Goal: Find contact information: Find contact information

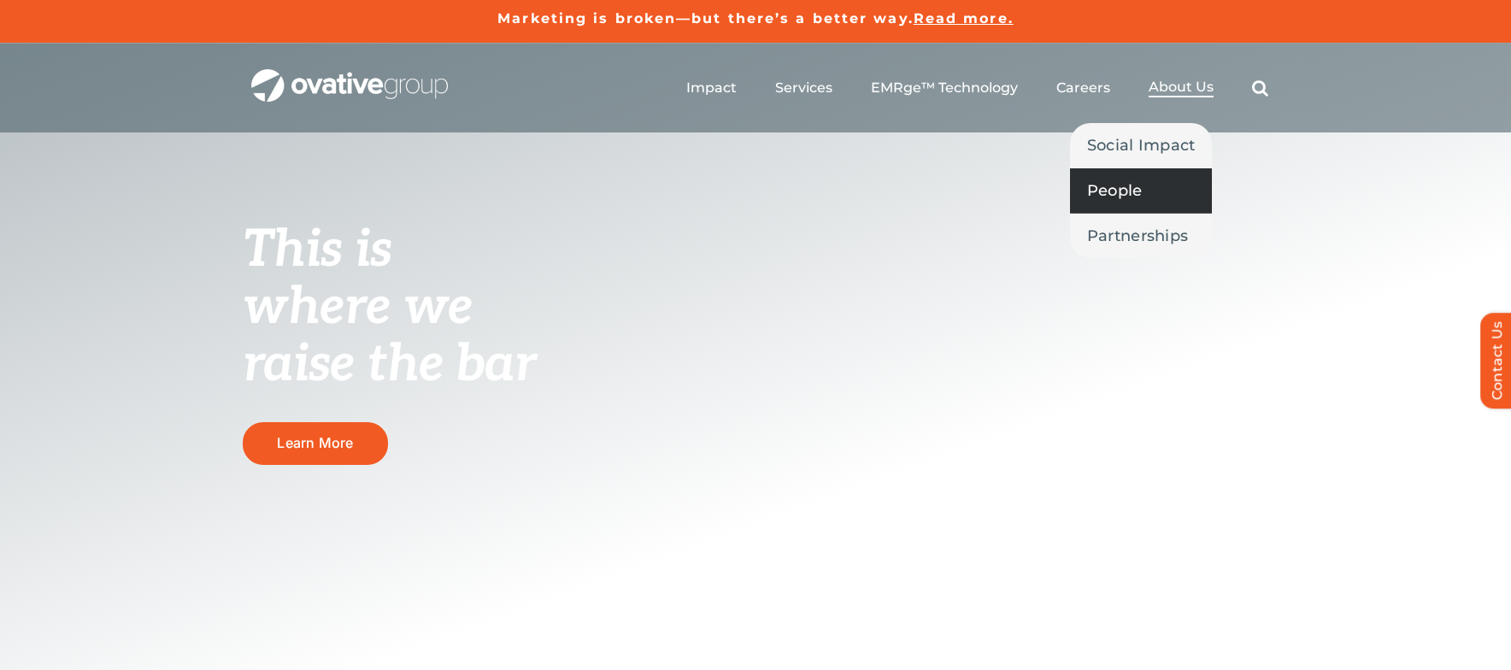
click at [1120, 192] on span "People" at bounding box center [1115, 191] width 56 height 24
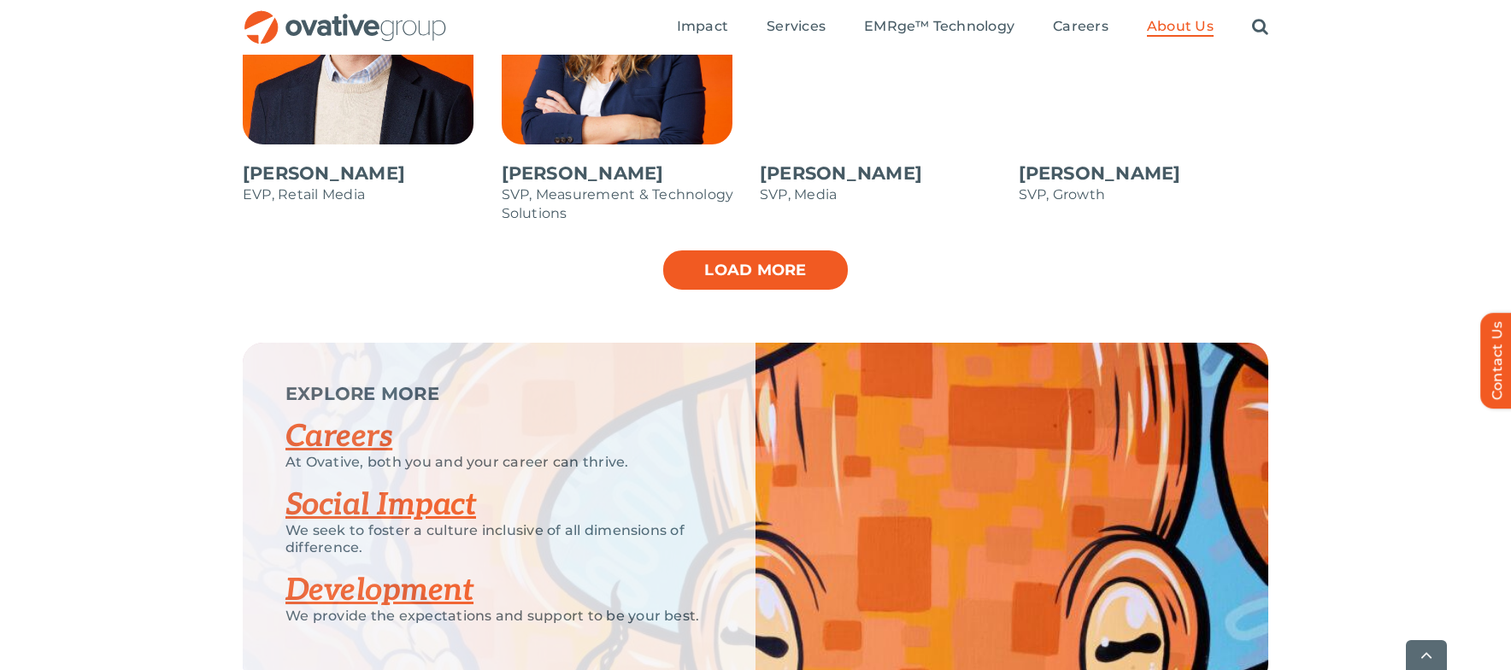
scroll to position [1981, 0]
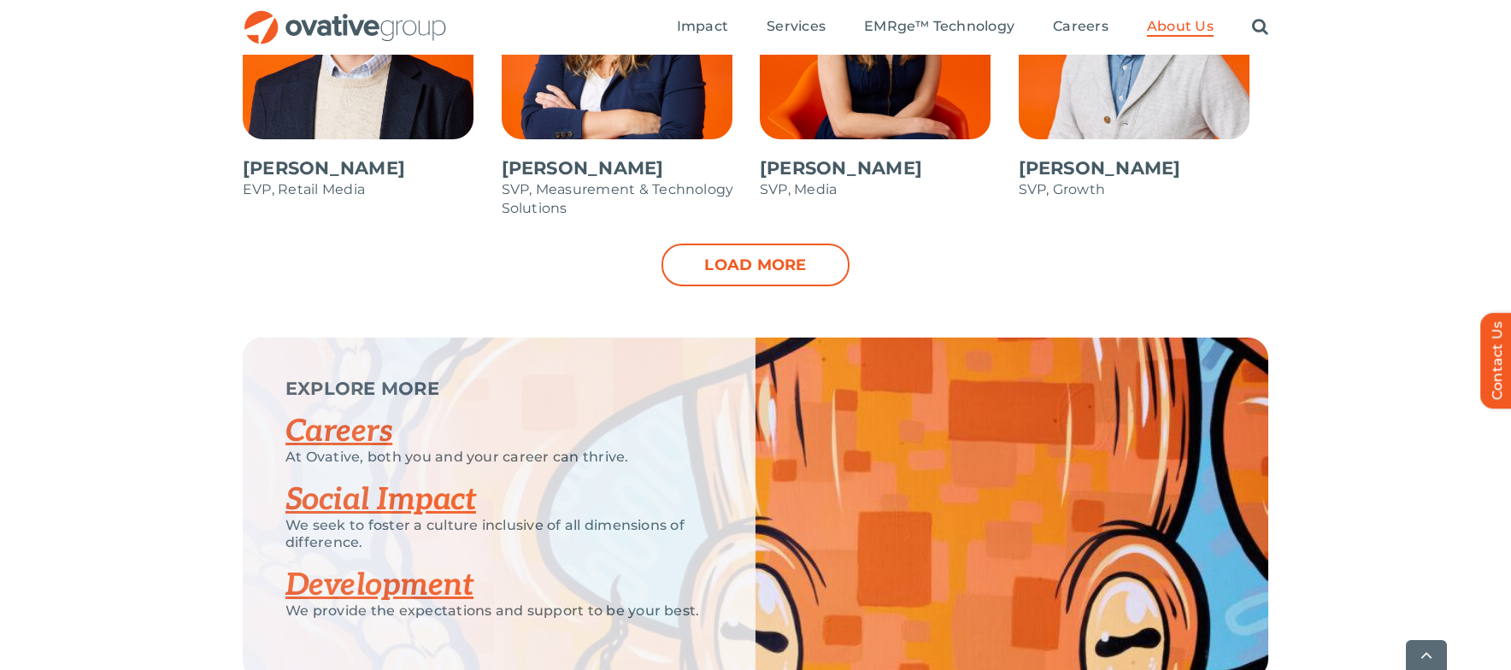
click at [812, 265] on link "Load more" at bounding box center [756, 265] width 188 height 43
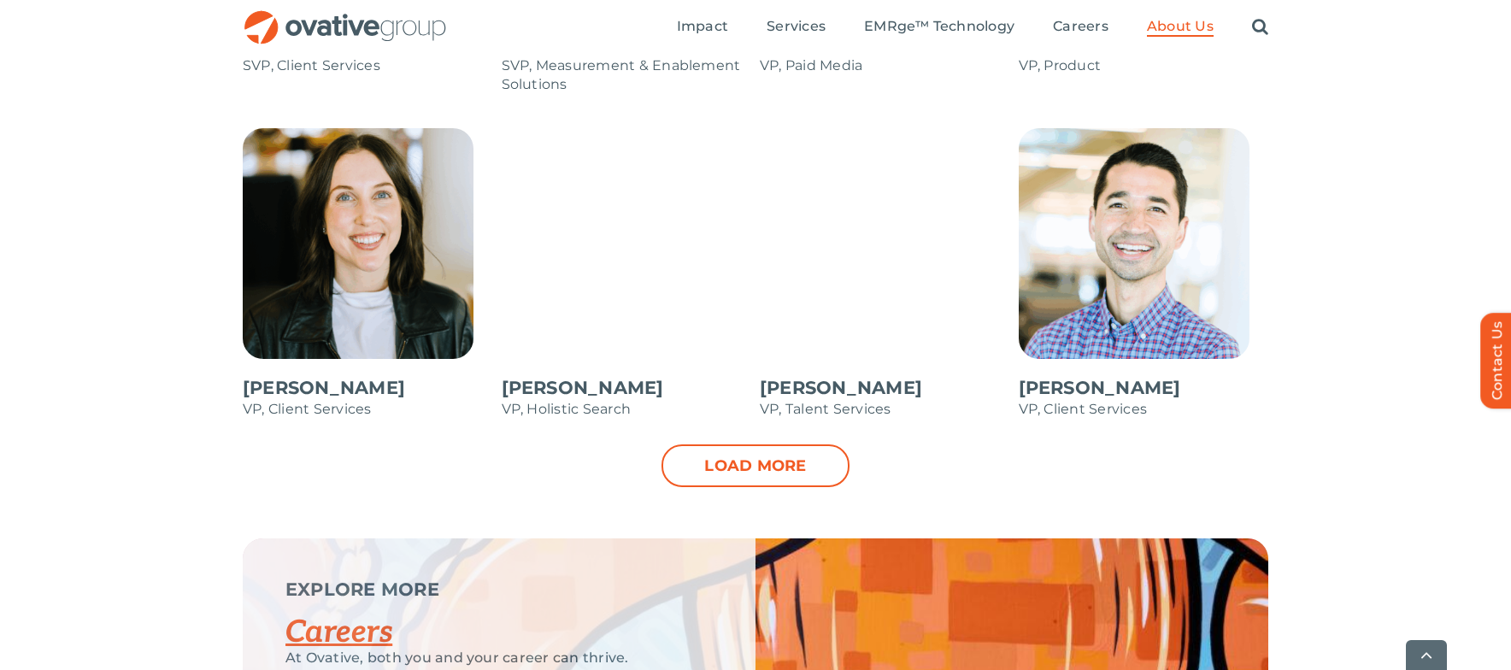
scroll to position [2449, 0]
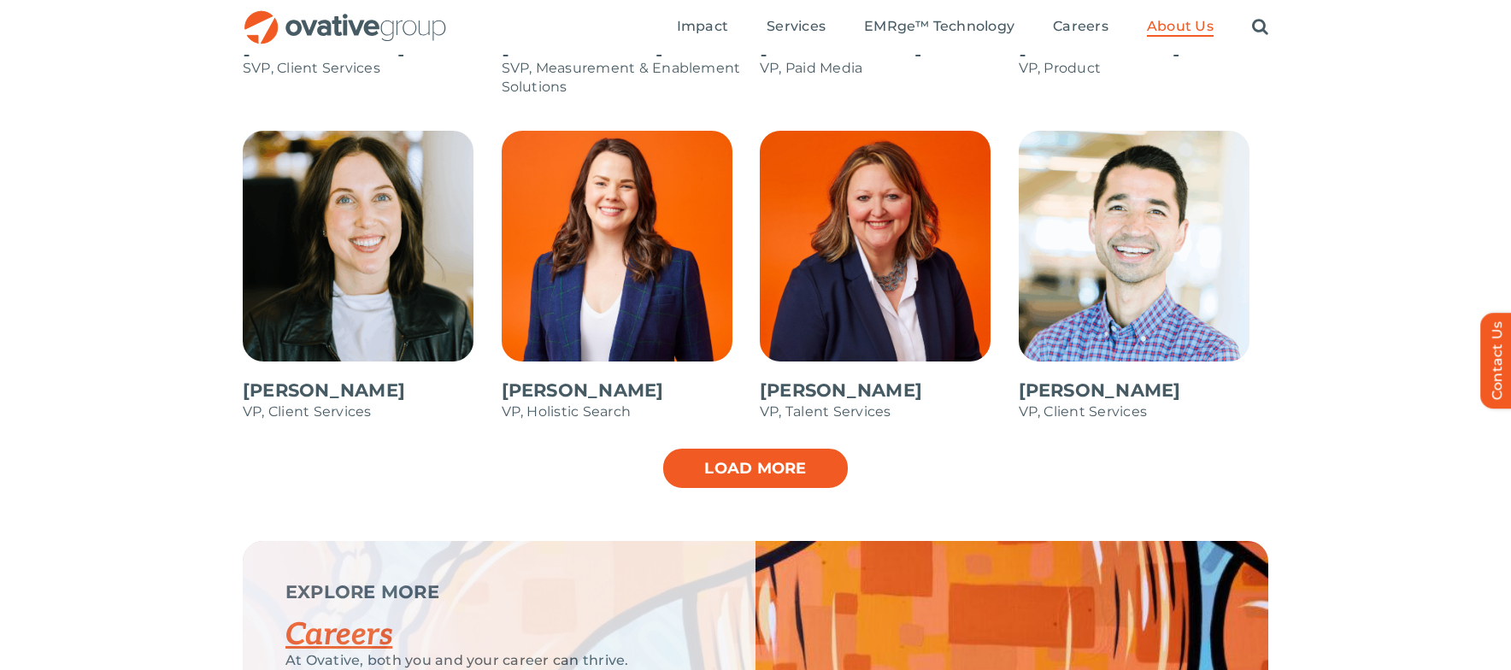
scroll to position [2444, 0]
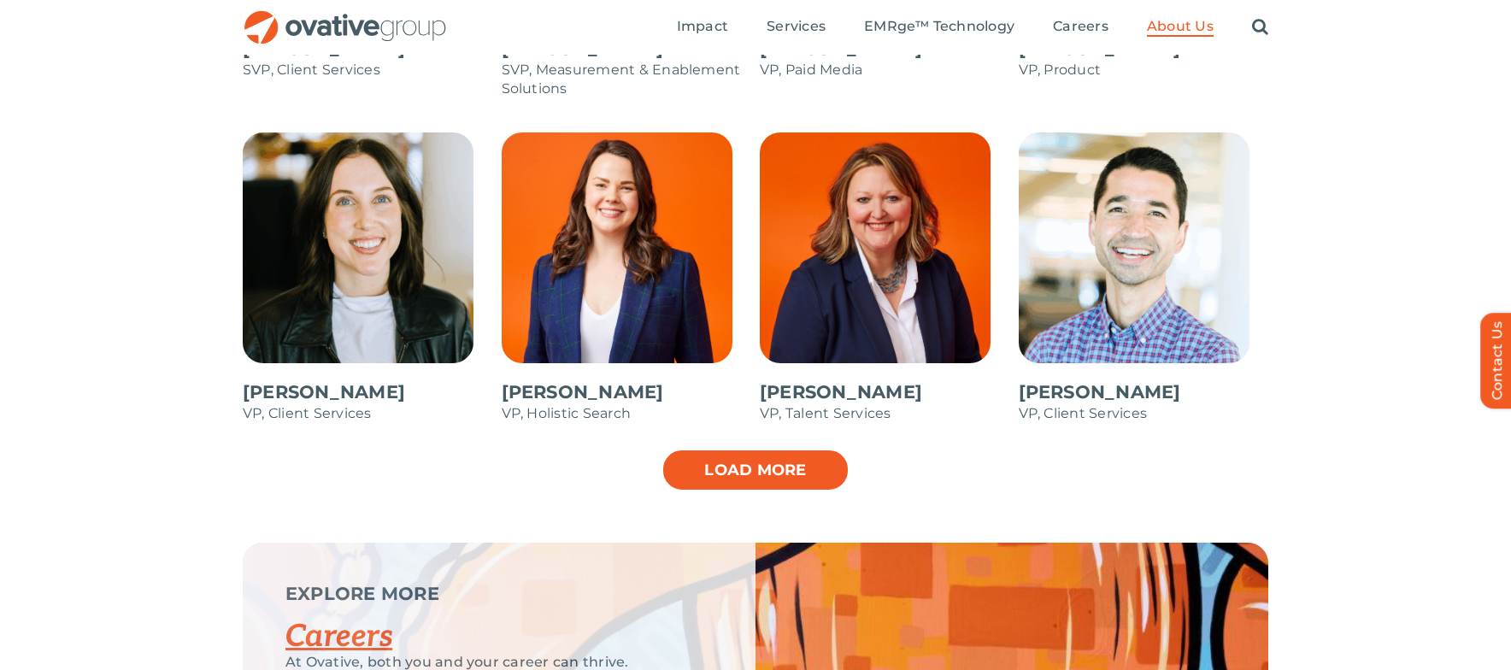
click at [774, 475] on link "Load more" at bounding box center [756, 470] width 188 height 43
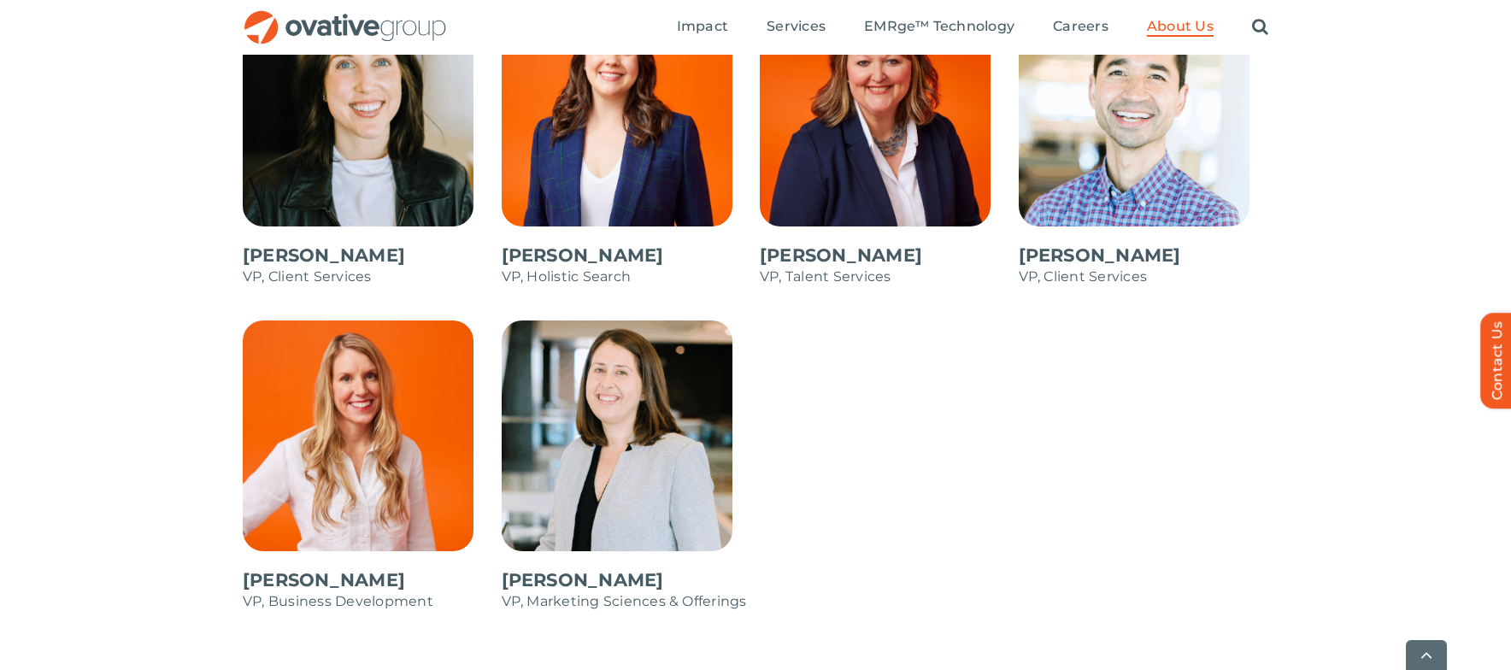
scroll to position [2587, 0]
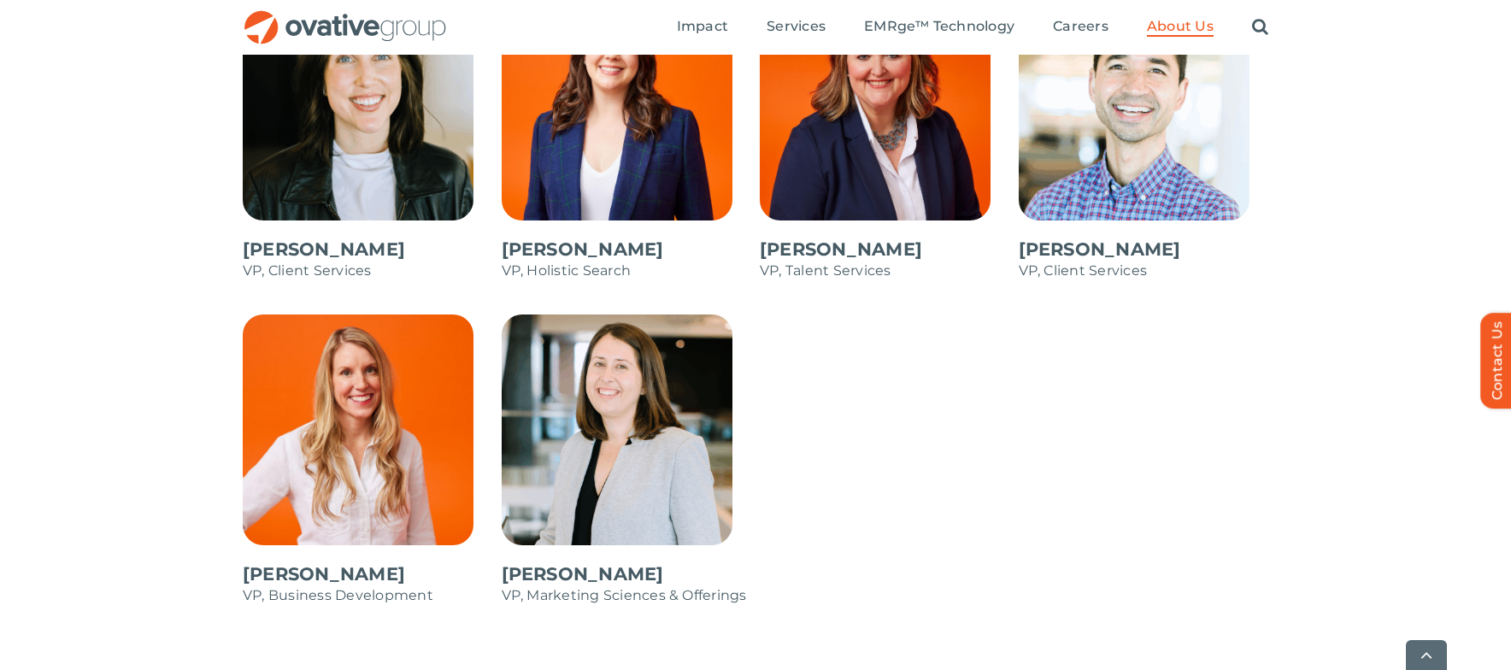
click at [552, 408] on span at bounding box center [627, 469] width 250 height 308
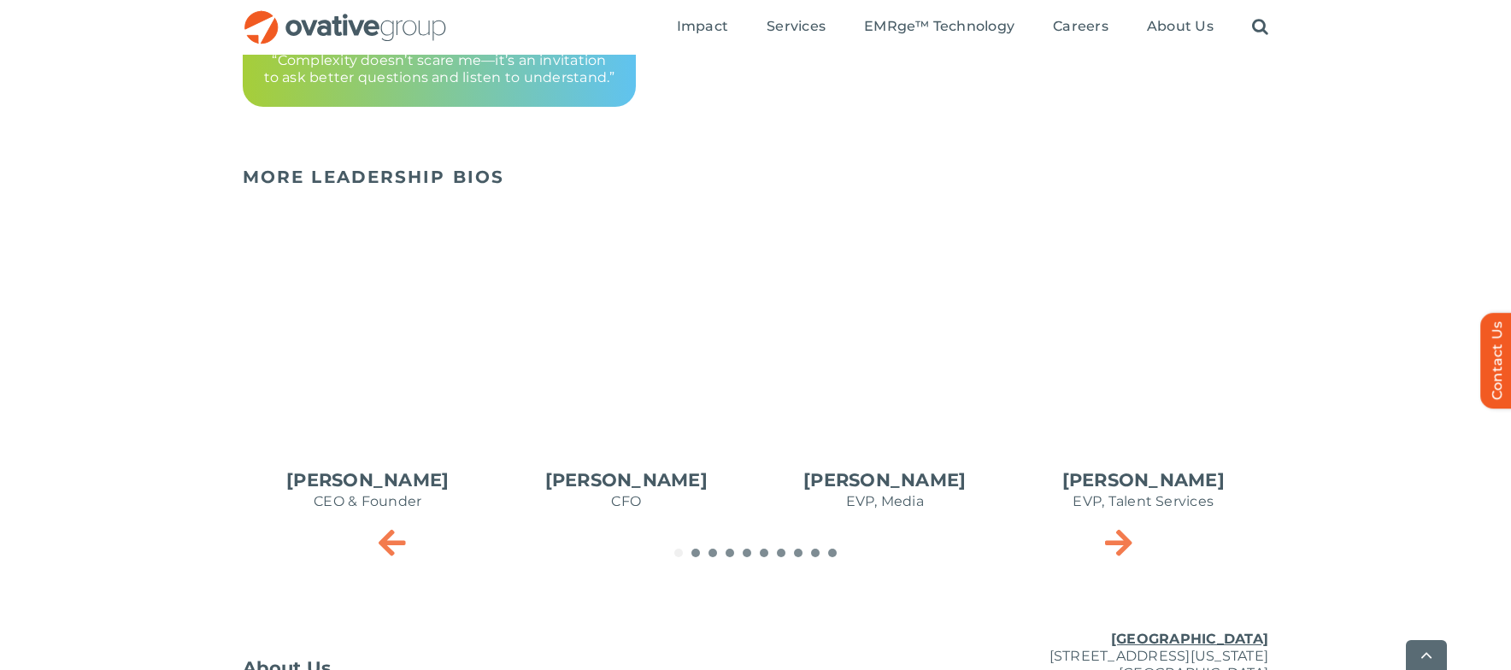
scroll to position [645, 0]
